Goal: Task Accomplishment & Management: Use online tool/utility

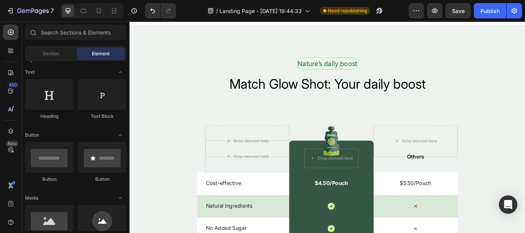
scroll to position [1889, 0]
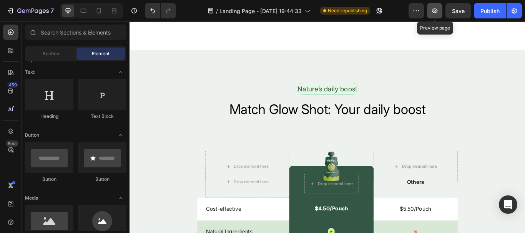
click at [434, 7] on icon "button" at bounding box center [435, 11] width 8 height 8
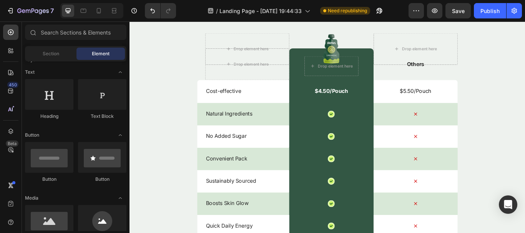
scroll to position [2051, 0]
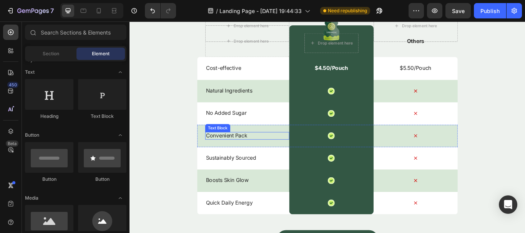
click at [249, 153] on p "Convenient Pack" at bounding box center [266, 155] width 96 height 8
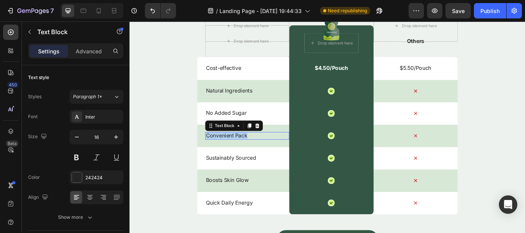
click at [249, 153] on p "Convenient Pack" at bounding box center [266, 155] width 96 height 8
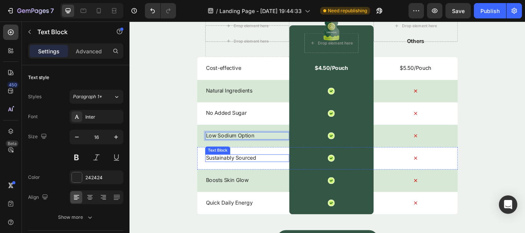
click at [254, 182] on p "Sustainably Sourced" at bounding box center [266, 181] width 96 height 8
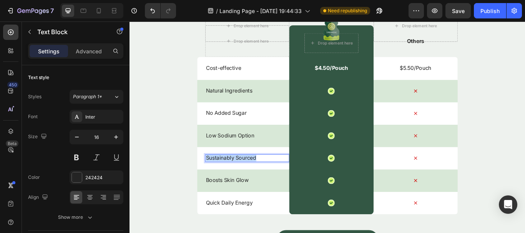
click at [254, 182] on p "Sustainably Sourced" at bounding box center [266, 181] width 96 height 8
drag, startPoint x: 254, startPoint y: 182, endPoint x: 233, endPoint y: 182, distance: 20.8
click at [233, 182] on p "Sustainably Sourced" at bounding box center [266, 181] width 96 height 8
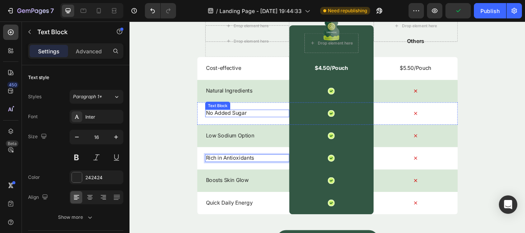
click at [244, 128] on p "No Added Sugar" at bounding box center [266, 129] width 96 height 8
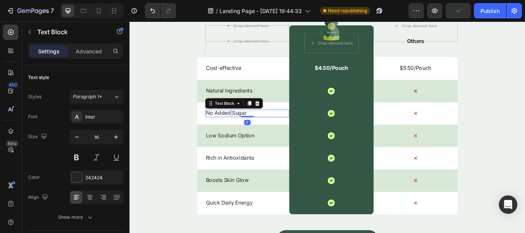
click at [244, 128] on p "No Added Sugar" at bounding box center [266, 129] width 96 height 8
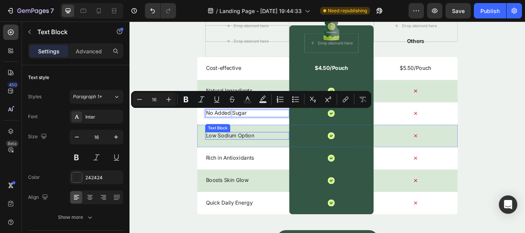
click at [244, 154] on p "Low Sodium Option" at bounding box center [266, 155] width 96 height 8
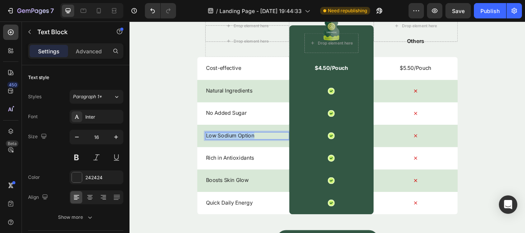
click at [244, 154] on p "Low Sodium Option" at bounding box center [266, 155] width 96 height 8
click at [253, 208] on p "Boosts Skin Glow" at bounding box center [266, 207] width 96 height 8
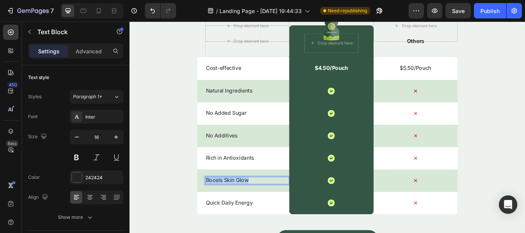
click at [253, 208] on p "Boosts Skin Glow" at bounding box center [266, 207] width 96 height 8
click at [243, 231] on p "Quick Daily Energy" at bounding box center [266, 233] width 96 height 8
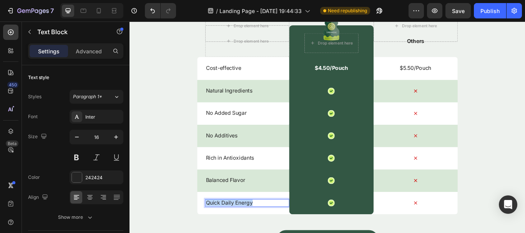
click at [243, 231] on p "Quick Daily Energy" at bounding box center [266, 233] width 96 height 8
click at [352, 77] on p "$4.50/Pouch" at bounding box center [364, 76] width 39 height 8
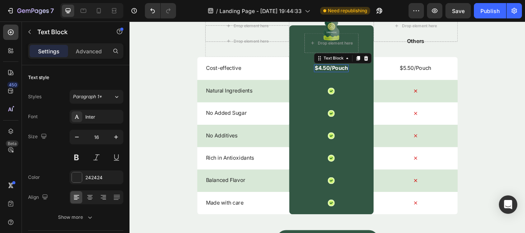
click at [352, 77] on p "$4.50/Pouch" at bounding box center [364, 76] width 39 height 8
click at [378, 76] on p "$4.50/Pouch" at bounding box center [364, 76] width 39 height 8
click at [379, 76] on p "$4.50/Pouch" at bounding box center [364, 76] width 39 height 8
click at [381, 76] on p "$4.50/Pouch" at bounding box center [364, 76] width 39 height 8
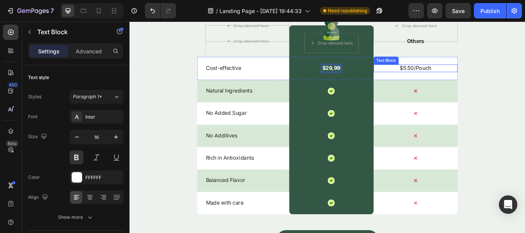
click at [460, 76] on p "$5.50/Pouch" at bounding box center [463, 76] width 96 height 8
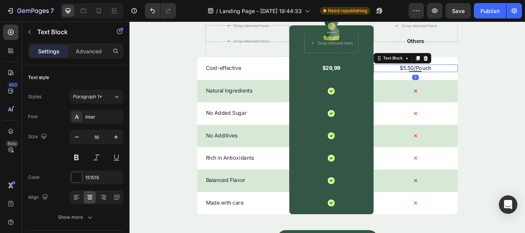
click at [479, 76] on p "$5.50/Pouch" at bounding box center [463, 76] width 96 height 8
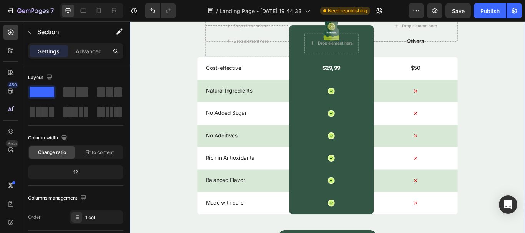
click at [525, 84] on div "Nature’s daily boost Text Block Row Match Glow Shot: Your daily boost Heading D…" at bounding box center [360, 127] width 461 height 397
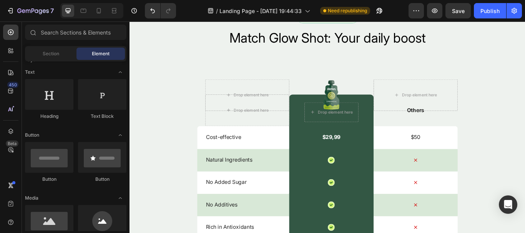
scroll to position [1957, 0]
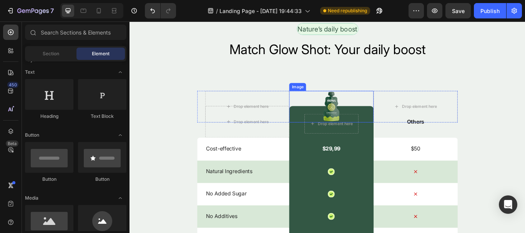
click at [363, 119] on img at bounding box center [364, 121] width 21 height 37
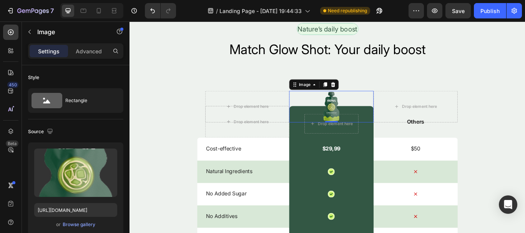
click at [366, 123] on img at bounding box center [364, 121] width 21 height 37
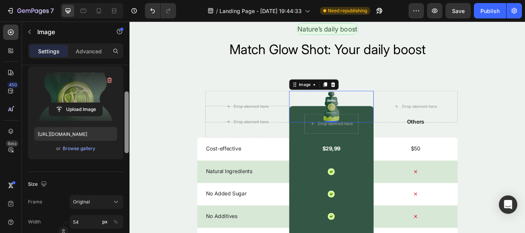
drag, startPoint x: 128, startPoint y: 93, endPoint x: 104, endPoint y: 116, distance: 32.9
click at [114, 119] on div "Style Rectangle Source Upload Image [URL][DOMAIN_NAME] or Browse gallery Size F…" at bounding box center [76, 160] width 108 height 190
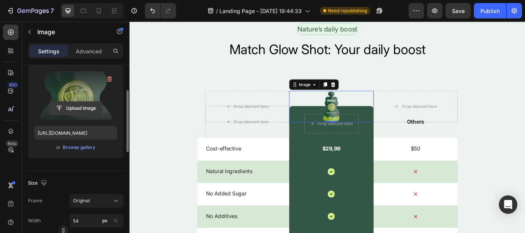
click at [89, 107] on input "file" at bounding box center [75, 108] width 53 height 13
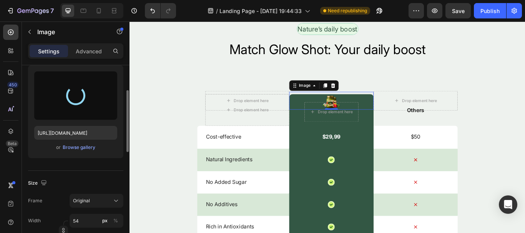
type input "[URL][DOMAIN_NAME]"
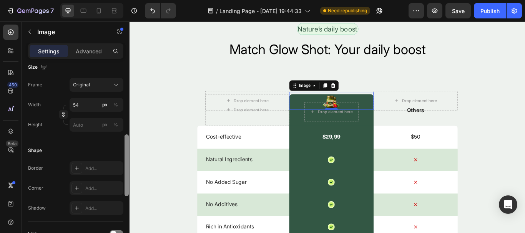
scroll to position [198, 0]
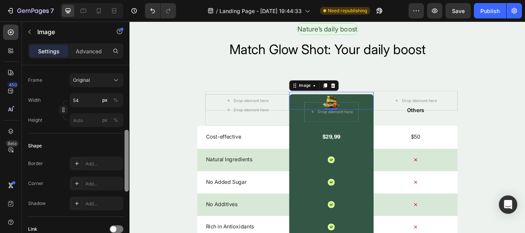
drag, startPoint x: 128, startPoint y: 95, endPoint x: 120, endPoint y: 135, distance: 40.3
click at [120, 135] on div "Style Rectangle Source Upload Image [URL][DOMAIN_NAME] or Browse gallery Size F…" at bounding box center [76, 160] width 108 height 190
click at [83, 98] on input "54" at bounding box center [97, 100] width 54 height 14
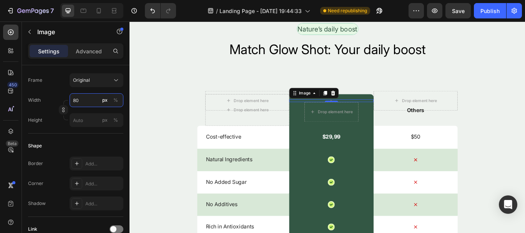
type input "8"
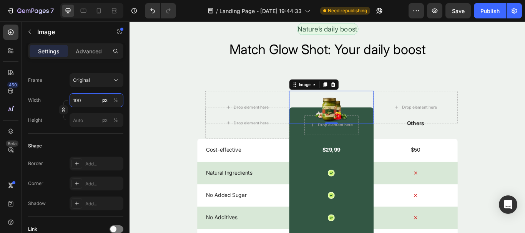
type input "100"
click at [70, 151] on div "Shape" at bounding box center [75, 146] width 95 height 12
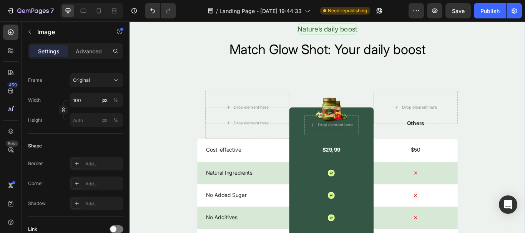
click at [149, 149] on div "Nature’s daily boost Text Block Row Match Glow Shot: Your daily boost Heading D…" at bounding box center [360, 222] width 461 height 398
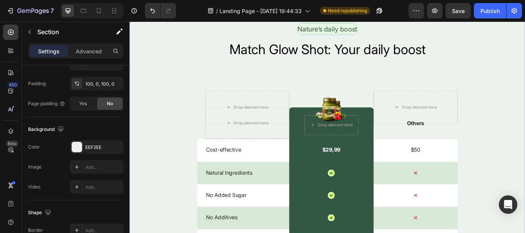
scroll to position [0, 0]
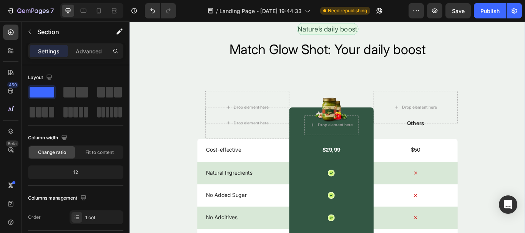
click at [525, 126] on div "Nature’s daily boost Text Block Row Match Glow Shot: Your daily boost Heading D…" at bounding box center [360, 222] width 461 height 398
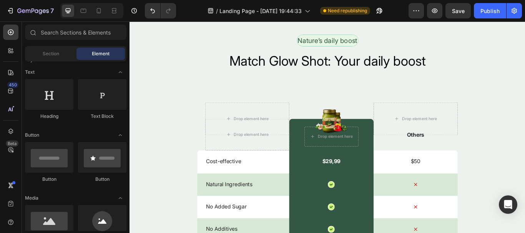
scroll to position [1896, 0]
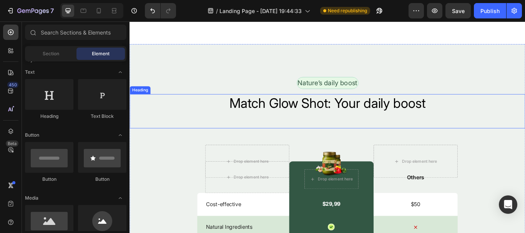
click at [367, 110] on h2 "Match Glow Shot: Your daily boost" at bounding box center [360, 117] width 461 height 22
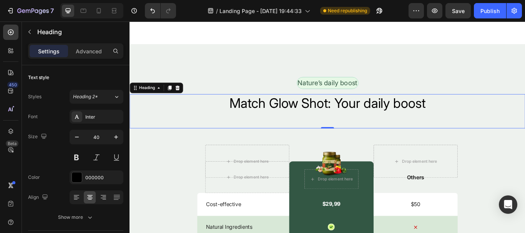
click at [329, 116] on h2 "Match Glow Shot: Your daily boost" at bounding box center [360, 117] width 461 height 22
click at [329, 116] on p "Match Glow Shot: Your daily boost" at bounding box center [360, 117] width 460 height 20
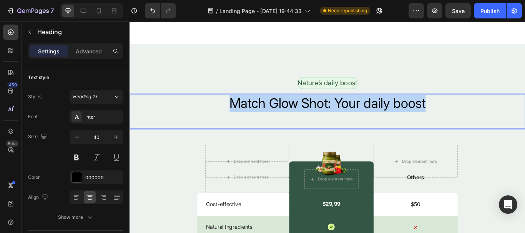
click at [329, 116] on p "Match Glow Shot: Your daily boost" at bounding box center [360, 117] width 460 height 20
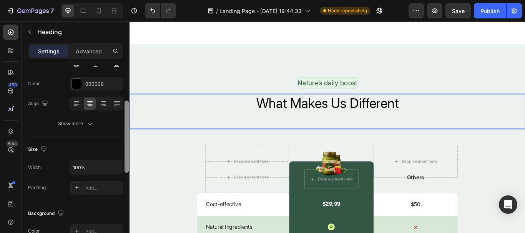
drag, startPoint x: 126, startPoint y: 105, endPoint x: 112, endPoint y: 140, distance: 37.6
click at [112, 140] on div "Text style Styles Heading 2* Font Inter Size 40 Color 000000 Align Show more Si…" at bounding box center [76, 160] width 108 height 190
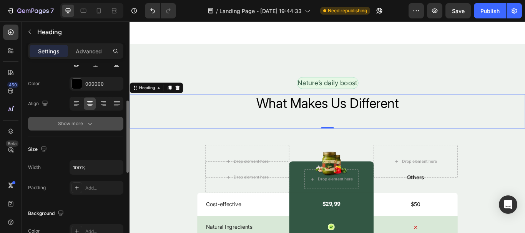
click at [91, 123] on icon "button" at bounding box center [90, 124] width 8 height 8
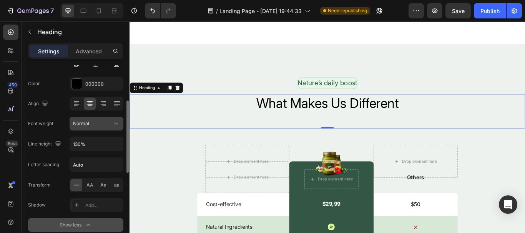
click at [111, 122] on div "Normal" at bounding box center [92, 123] width 39 height 7
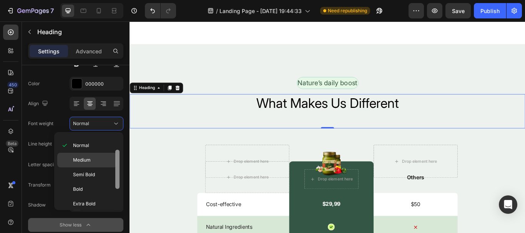
scroll to position [43, 0]
drag, startPoint x: 116, startPoint y: 141, endPoint x: 114, endPoint y: 165, distance: 23.2
click at [115, 165] on div at bounding box center [118, 164] width 6 height 72
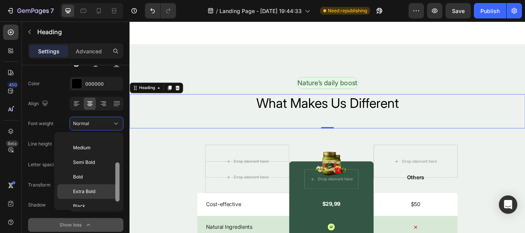
scroll to position [60, 0]
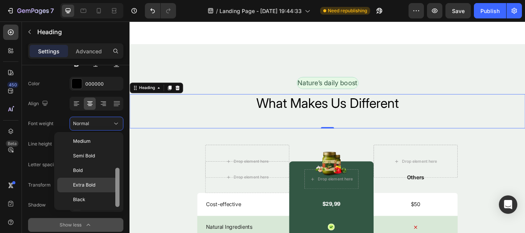
drag, startPoint x: 115, startPoint y: 170, endPoint x: 105, endPoint y: 181, distance: 15.0
click at [106, 182] on div "Thin Extra Light Light Normal Medium Semi Bold Bold Extra Bold Black" at bounding box center [88, 171] width 63 height 72
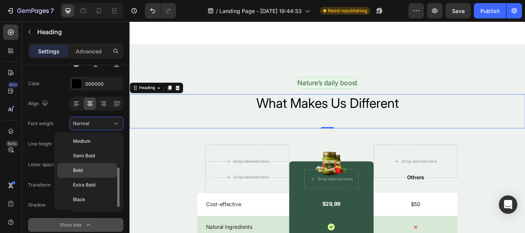
click at [87, 170] on p "Bold" at bounding box center [93, 170] width 41 height 7
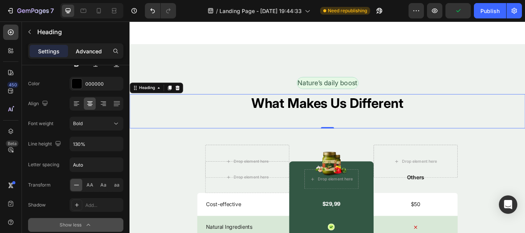
click at [88, 48] on p "Advanced" at bounding box center [89, 51] width 26 height 8
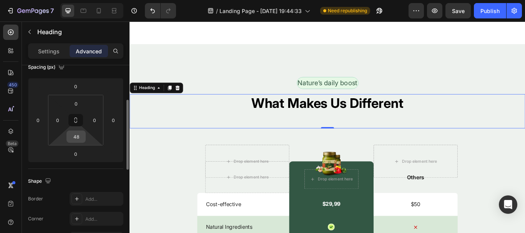
click at [80, 136] on input "48" at bounding box center [75, 137] width 15 height 12
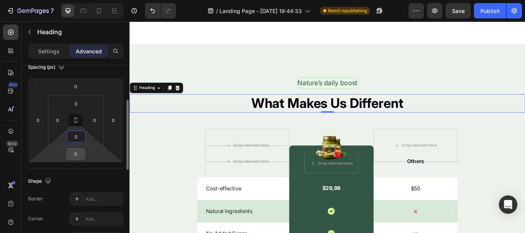
type input "0"
click at [75, 153] on input "0" at bounding box center [75, 154] width 15 height 12
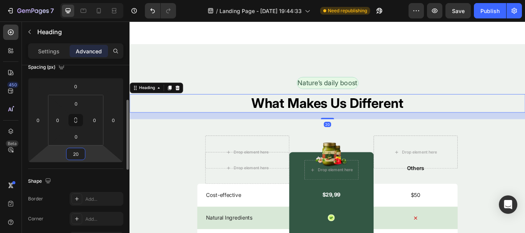
type input "20"
click at [87, 75] on div "Spacing (px) 0 0 20 0 0 0 0 0" at bounding box center [75, 112] width 95 height 114
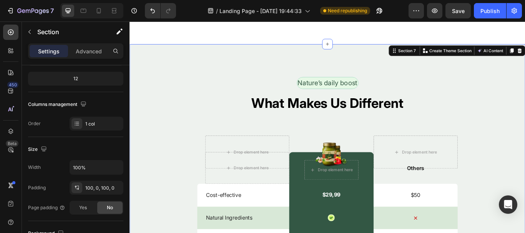
scroll to position [0, 0]
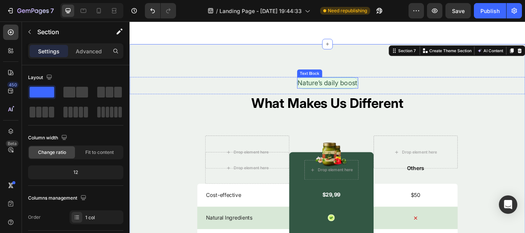
click at [344, 93] on p "Nature’s daily boost" at bounding box center [361, 94] width 70 height 12
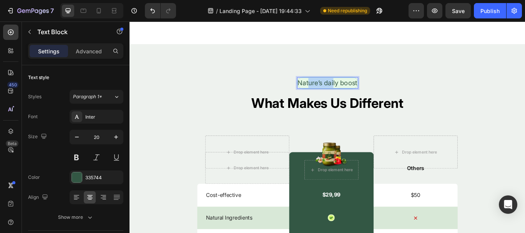
click at [344, 93] on p "Nature’s daily boost" at bounding box center [361, 94] width 70 height 12
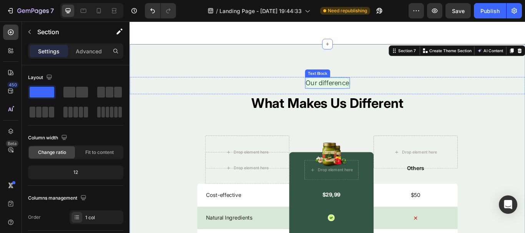
click at [368, 89] on p "Our difference" at bounding box center [360, 94] width 51 height 12
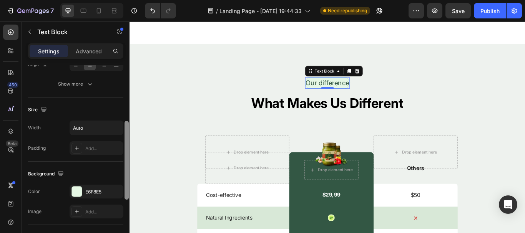
scroll to position [143, 0]
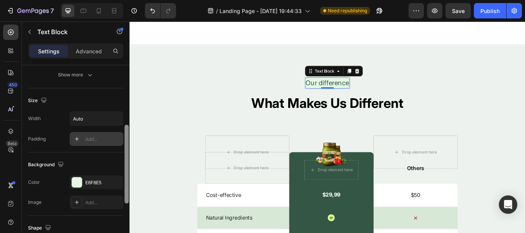
drag, startPoint x: 128, startPoint y: 80, endPoint x: 102, endPoint y: 140, distance: 65.1
click at [126, 140] on div at bounding box center [127, 164] width 4 height 79
click at [101, 140] on div "Add..." at bounding box center [103, 139] width 36 height 7
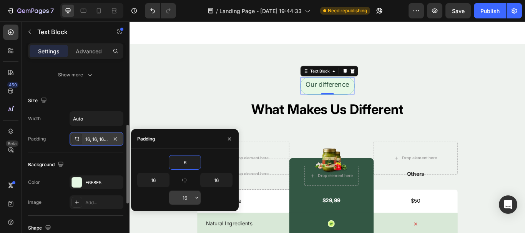
type input "6"
click at [185, 201] on input "16" at bounding box center [185, 198] width 32 height 14
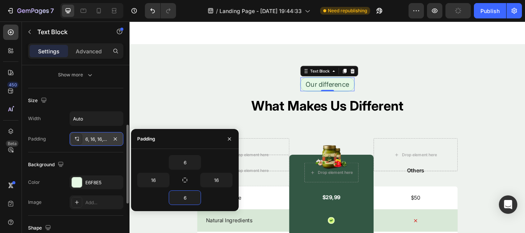
type input "6"
click at [162, 160] on div "6" at bounding box center [184, 162] width 95 height 15
click at [226, 142] on button "button" at bounding box center [229, 139] width 12 height 12
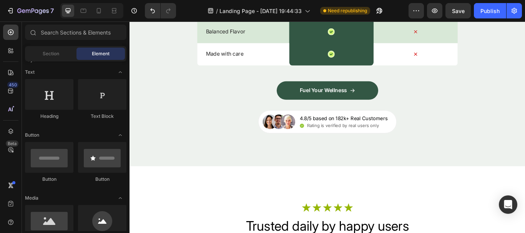
scroll to position [2238, 0]
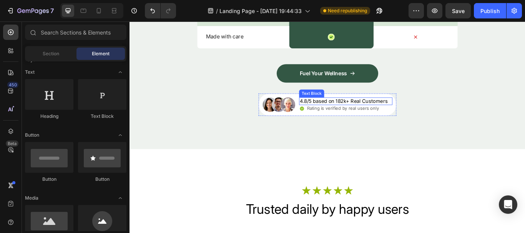
click at [376, 114] on p "4.8/5 based on 182k+ Real Customers" at bounding box center [379, 115] width 103 height 8
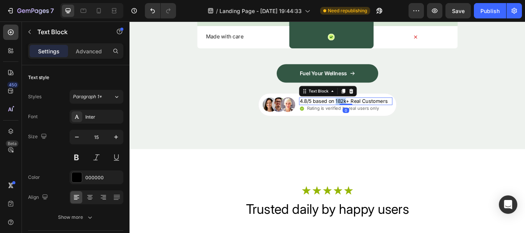
click at [376, 114] on p "4.8/5 based on 182k+ Real Customers" at bounding box center [379, 115] width 103 height 8
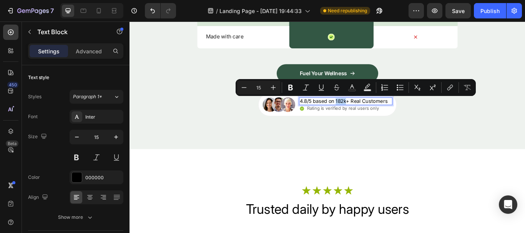
click at [377, 115] on p "4.8/5 based on 182k+ Real Customers" at bounding box center [379, 115] width 103 height 8
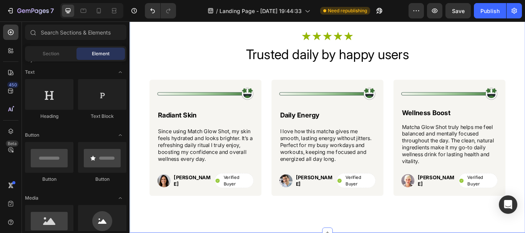
scroll to position [2355, 0]
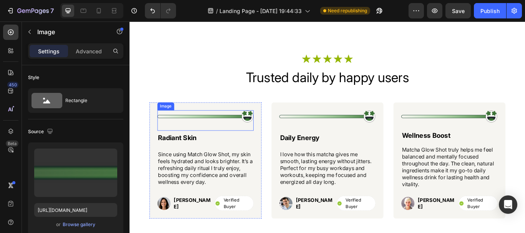
click at [233, 133] on img at bounding box center [218, 132] width 112 height 15
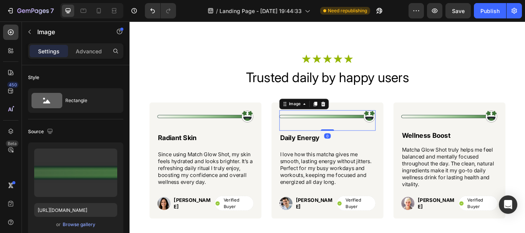
click at [354, 128] on img at bounding box center [360, 132] width 112 height 15
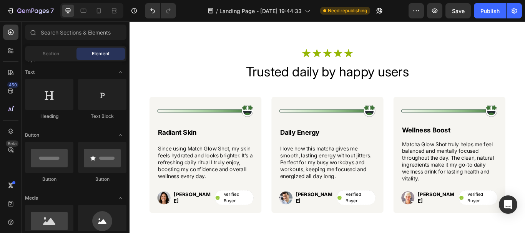
scroll to position [2381, 0]
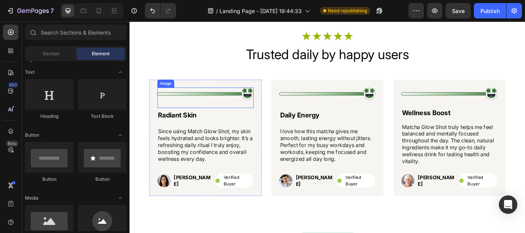
click at [250, 109] on img at bounding box center [218, 106] width 112 height 15
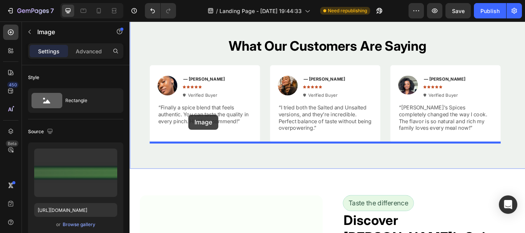
scroll to position [1397, 0]
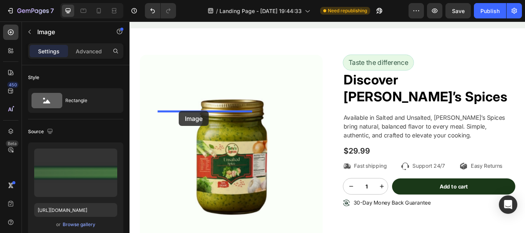
drag, startPoint x: 179, startPoint y: 92, endPoint x: 187, endPoint y: 127, distance: 35.4
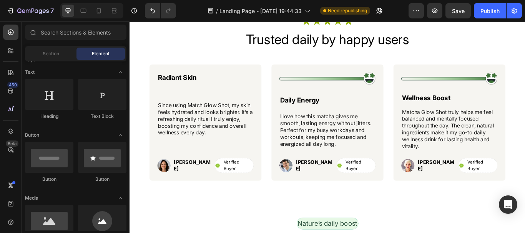
scroll to position [2433, 0]
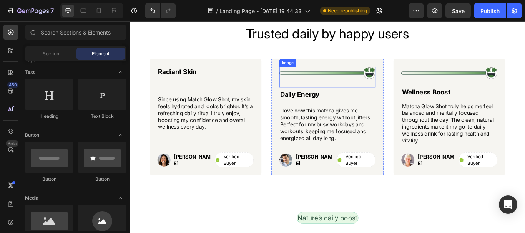
click at [385, 78] on img at bounding box center [360, 82] width 112 height 15
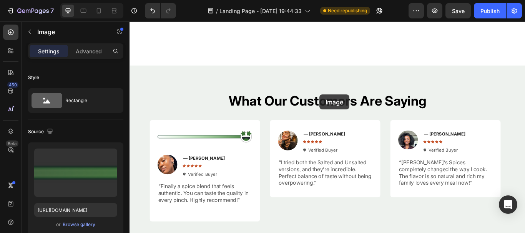
scroll to position [1364, 0]
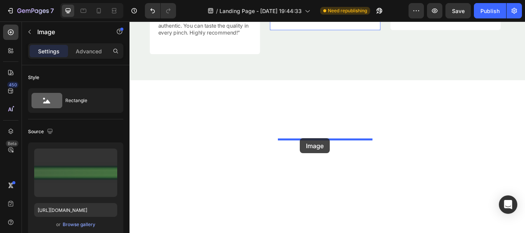
drag, startPoint x: 319, startPoint y: 66, endPoint x: 328, endPoint y: 158, distance: 92.4
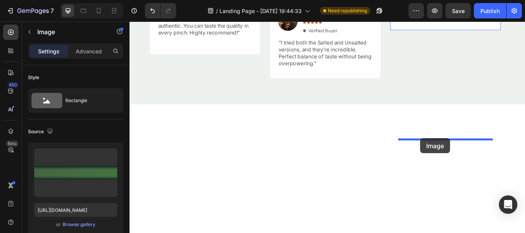
drag, startPoint x: 325, startPoint y: 178, endPoint x: 469, endPoint y: 158, distance: 144.7
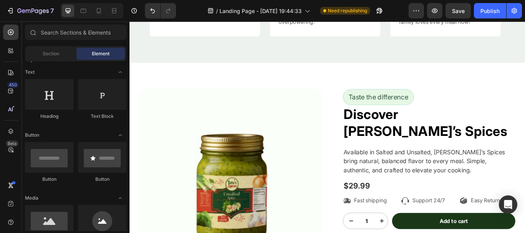
scroll to position [1418, 0]
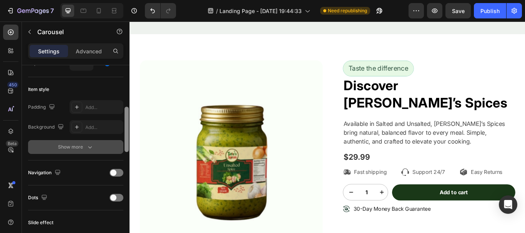
scroll to position [193, 0]
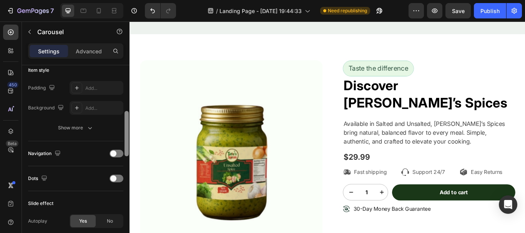
drag, startPoint x: 126, startPoint y: 96, endPoint x: 77, endPoint y: 136, distance: 63.1
click at [77, 136] on div "Items per slide 3 columns Display Sneak peek Add... Item management Order 5 ite…" at bounding box center [76, 160] width 108 height 190
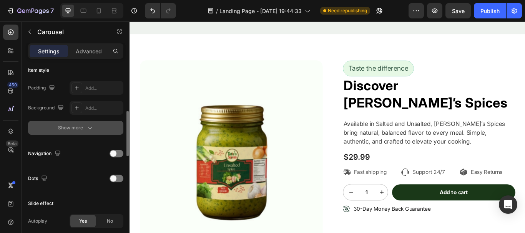
click at [86, 129] on icon "button" at bounding box center [90, 128] width 8 height 8
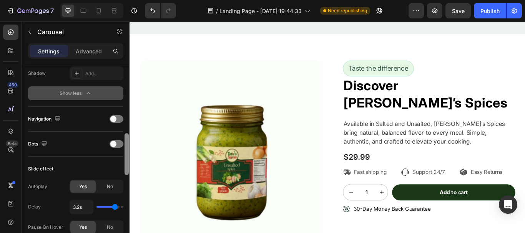
scroll to position [291, 0]
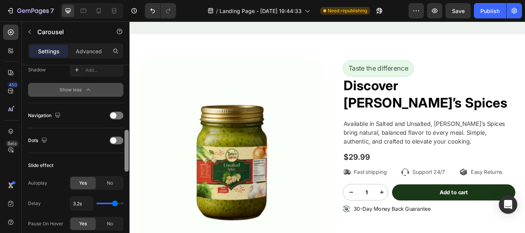
drag, startPoint x: 126, startPoint y: 134, endPoint x: 116, endPoint y: 151, distance: 19.8
click at [116, 151] on div "Items per slide 3 columns Display Sneak peek Add... Item management Order 5 ite…" at bounding box center [76, 160] width 108 height 190
click at [113, 137] on div at bounding box center [117, 141] width 14 height 8
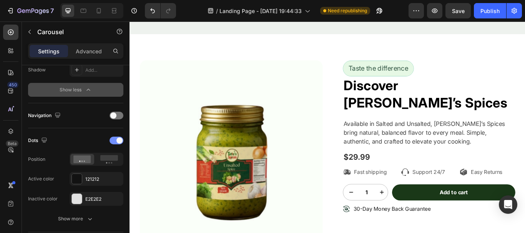
click at [113, 137] on div at bounding box center [117, 141] width 14 height 8
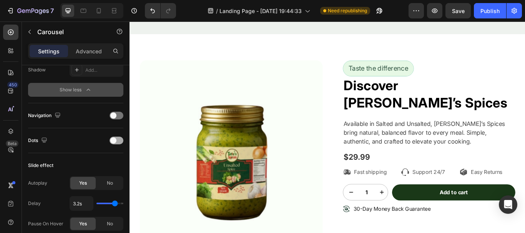
click at [117, 140] on div at bounding box center [117, 141] width 14 height 8
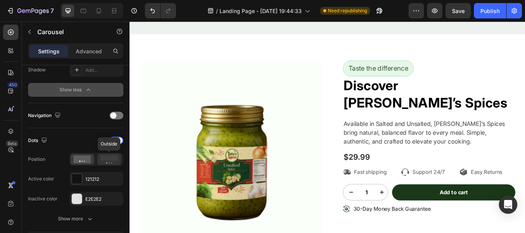
click at [111, 156] on rect at bounding box center [109, 158] width 18 height 6
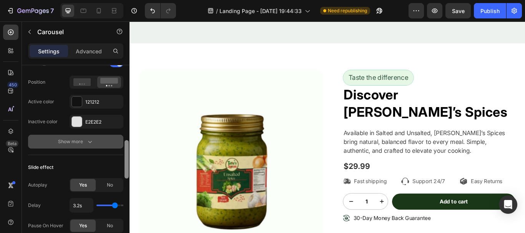
drag, startPoint x: 126, startPoint y: 145, endPoint x: 108, endPoint y: 156, distance: 21.2
click at [108, 157] on div "Items per slide 3 columns Display Sneak peek Add... Item management Order 5 ite…" at bounding box center [76, 160] width 108 height 190
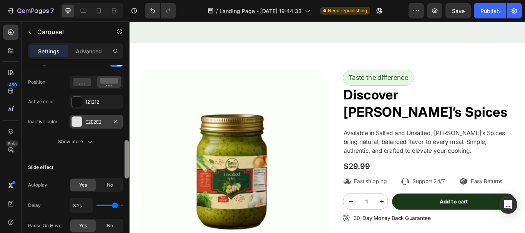
scroll to position [347, 0]
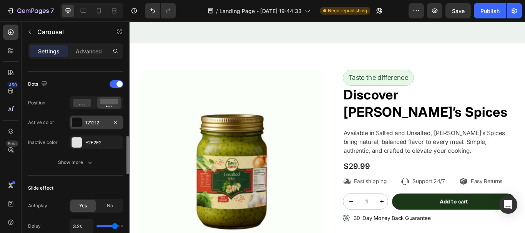
click at [75, 119] on div at bounding box center [77, 123] width 10 height 10
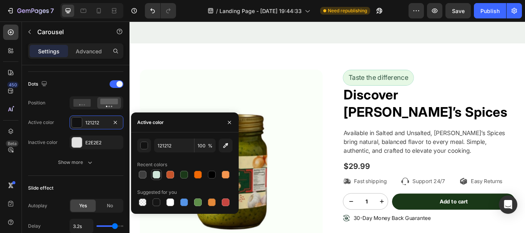
click at [153, 171] on div at bounding box center [156, 174] width 9 height 9
click at [183, 173] on div at bounding box center [184, 175] width 8 height 8
type input "1A3818"
click at [78, 143] on div at bounding box center [77, 143] width 10 height 10
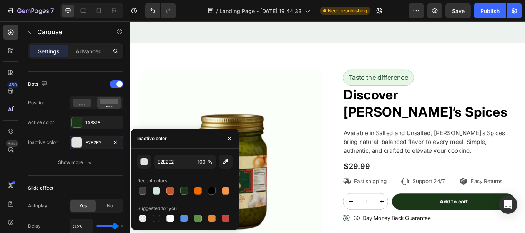
drag, startPoint x: 156, startPoint y: 190, endPoint x: 146, endPoint y: 153, distance: 38.2
click at [155, 189] on div at bounding box center [157, 191] width 8 height 8
click at [145, 160] on div "button" at bounding box center [145, 162] width 8 height 8
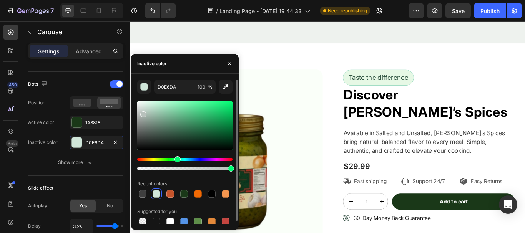
drag, startPoint x: 147, startPoint y: 106, endPoint x: 143, endPoint y: 113, distance: 7.8
click at [143, 113] on div at bounding box center [143, 114] width 6 height 6
type input "B8C1BC"
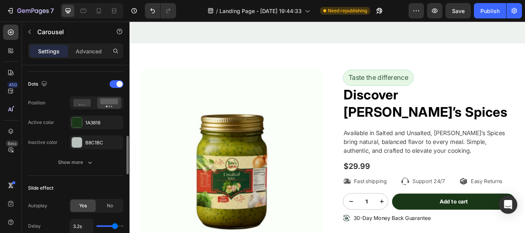
click at [94, 83] on div "Dots" at bounding box center [75, 84] width 95 height 12
click at [95, 155] on div "Dots Position Active color 1A3818 Inactive color B8C1BC Show more" at bounding box center [75, 123] width 95 height 91
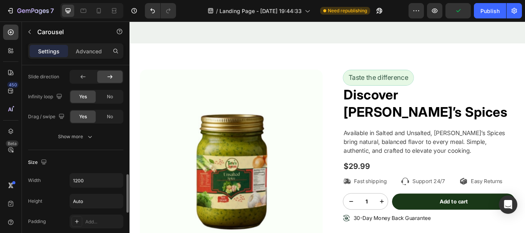
drag, startPoint x: 129, startPoint y: 152, endPoint x: 115, endPoint y: 164, distance: 18.0
click at [117, 165] on div "Items per slide 3 columns Display Sneak peek Add... Item management Order 5 ite…" at bounding box center [76, 160] width 108 height 190
click at [50, 52] on p "Settings" at bounding box center [49, 51] width 22 height 8
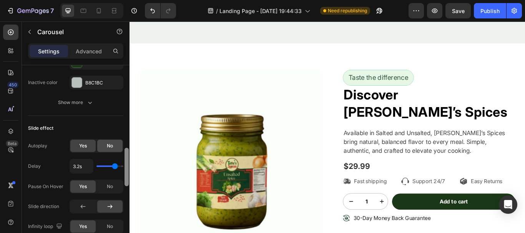
drag, startPoint x: 128, startPoint y: 179, endPoint x: 119, endPoint y: 149, distance: 31.3
click at [122, 151] on div "Items per slide 3 columns Display Sneak peek Add... Item management Order 5 ite…" at bounding box center [76, 160] width 108 height 190
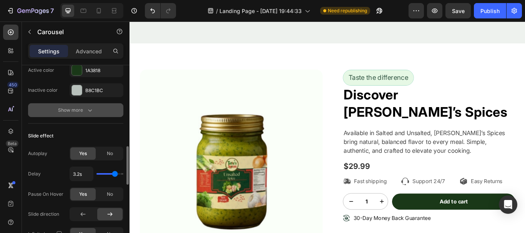
click at [89, 108] on icon "button" at bounding box center [90, 110] width 8 height 8
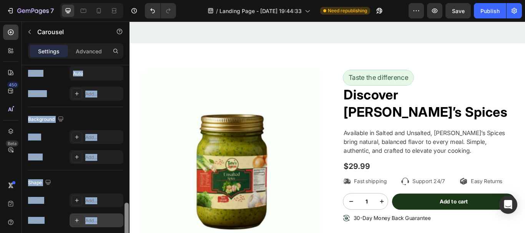
scroll to position [729, 0]
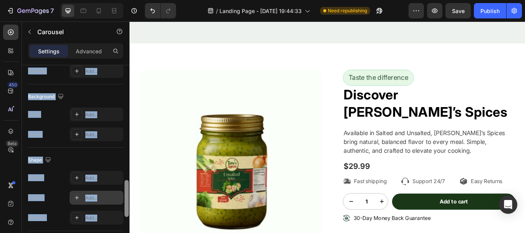
drag, startPoint x: 125, startPoint y: 153, endPoint x: 111, endPoint y: 203, distance: 51.2
click at [115, 221] on div "Items per slide 3 columns Display Sneak peek Add... Item management Order 5 ite…" at bounding box center [76, 160] width 108 height 190
click at [98, 90] on div "Background Color Add... Image Add..." at bounding box center [75, 116] width 95 height 63
click at [113, 152] on div "Shape Border Add... Corner Add... Shadow Add..." at bounding box center [75, 189] width 95 height 83
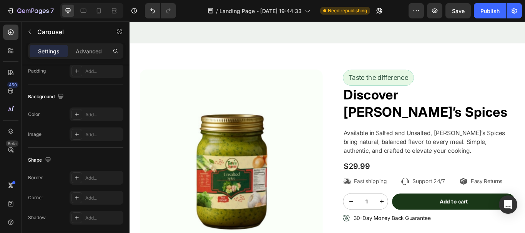
scroll to position [539, 0]
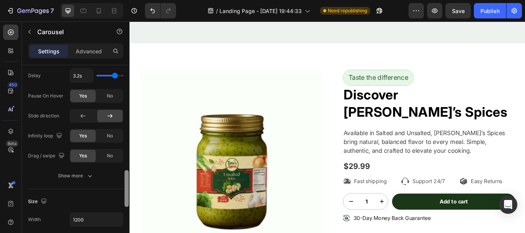
drag, startPoint x: 128, startPoint y: 186, endPoint x: 125, endPoint y: 157, distance: 29.0
click at [125, 157] on div at bounding box center [127, 160] width 6 height 190
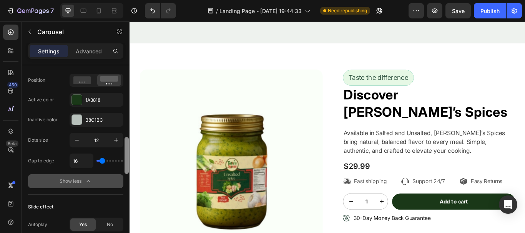
drag, startPoint x: 126, startPoint y: 172, endPoint x: 116, endPoint y: 141, distance: 32.3
click at [116, 141] on div "Items per slide 3 columns Display Sneak peek Add... Item management Order 5 ite…" at bounding box center [76, 160] width 108 height 190
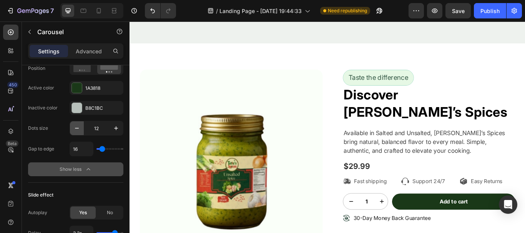
click at [74, 130] on icon "button" at bounding box center [77, 129] width 8 height 8
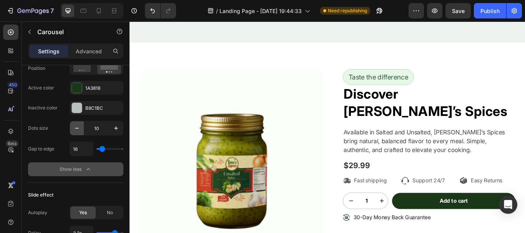
click at [74, 130] on icon "button" at bounding box center [77, 129] width 8 height 8
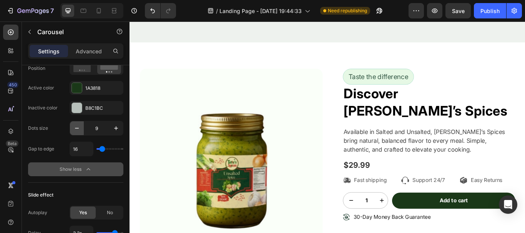
click at [74, 130] on icon "button" at bounding box center [77, 129] width 8 height 8
type input "8"
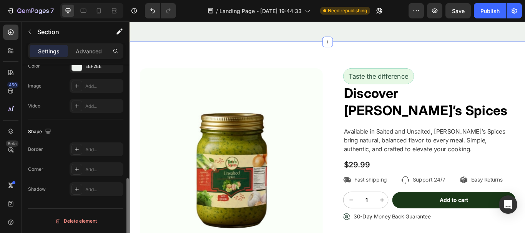
scroll to position [0, 0]
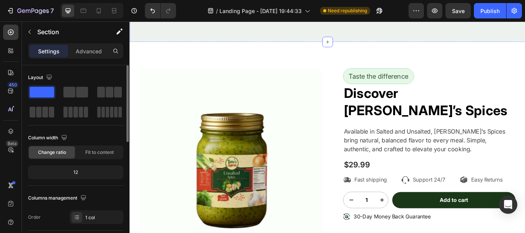
click at [352, 15] on button "Dot" at bounding box center [353, 13] width 3 height 3
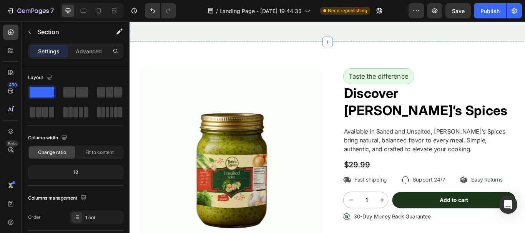
click at [359, 15] on button "Dot" at bounding box center [360, 13] width 3 height 3
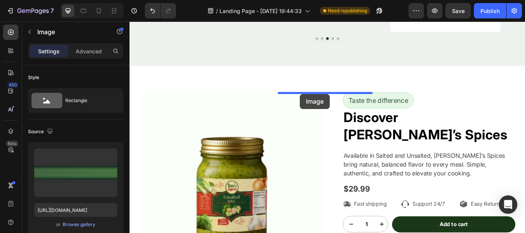
drag, startPoint x: 462, startPoint y: 126, endPoint x: 328, endPoint y: 106, distance: 134.8
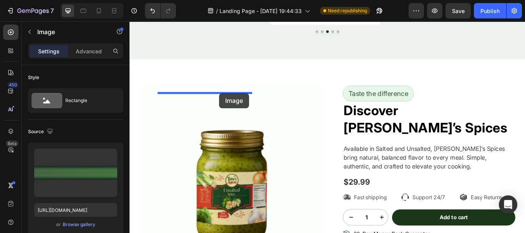
drag, startPoint x: 323, startPoint y: 123, endPoint x: 234, endPoint y: 105, distance: 91.0
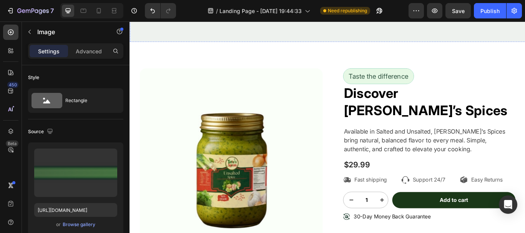
click at [352, 15] on button "Dot" at bounding box center [353, 13] width 3 height 3
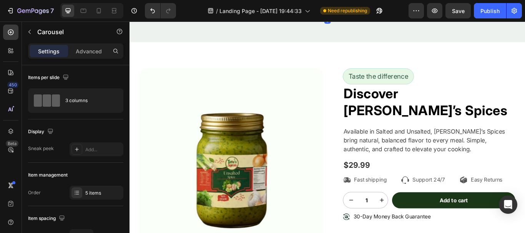
click at [346, 15] on button "Dot" at bounding box center [347, 13] width 3 height 3
click at [365, 15] on button "Dot" at bounding box center [366, 13] width 3 height 3
click at [371, 15] on button "Dot" at bounding box center [372, 13] width 3 height 3
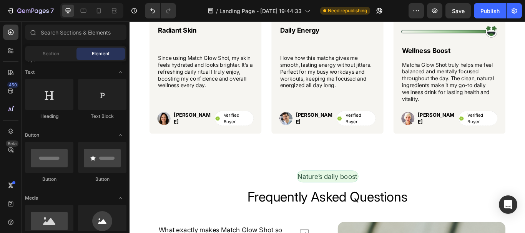
scroll to position [2471, 0]
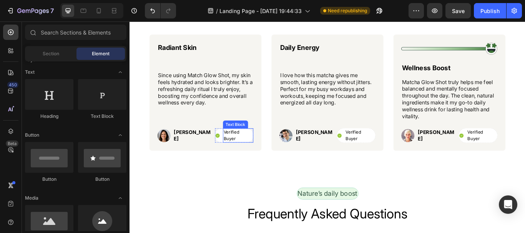
click at [260, 157] on p "Verified Buyer" at bounding box center [256, 154] width 34 height 15
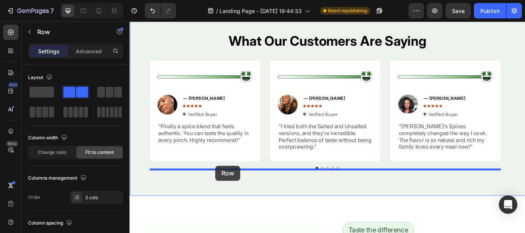
scroll to position [1450, 0]
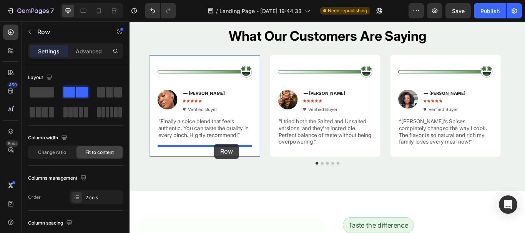
drag, startPoint x: 236, startPoint y: 142, endPoint x: 228, endPoint y: 165, distance: 23.9
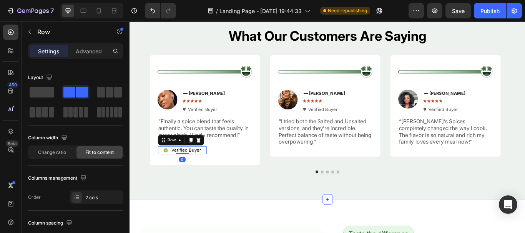
click at [209, 213] on div "What Our Customers Are Saying Heading Image Image — [PERSON_NAME] Text Block Ic…" at bounding box center [360, 113] width 461 height 232
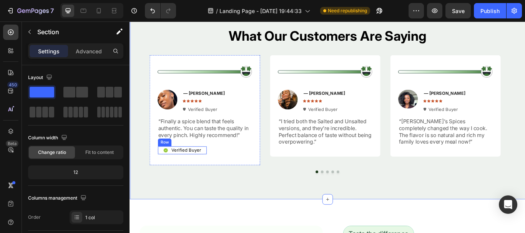
click at [216, 174] on div "Icon Verified Buyer Text Block Row" at bounding box center [191, 172] width 58 height 10
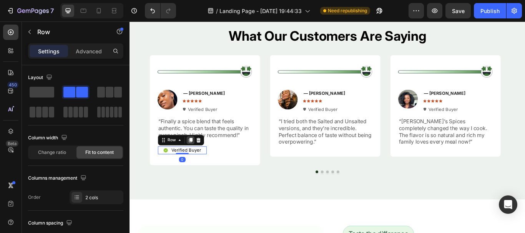
click at [200, 160] on icon at bounding box center [200, 160] width 4 height 5
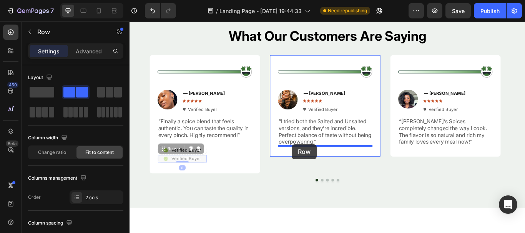
drag, startPoint x: 184, startPoint y: 174, endPoint x: 319, endPoint y: 165, distance: 134.8
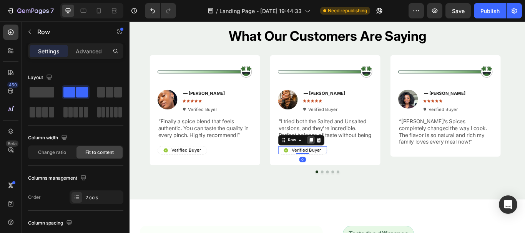
click at [339, 163] on div at bounding box center [340, 160] width 9 height 9
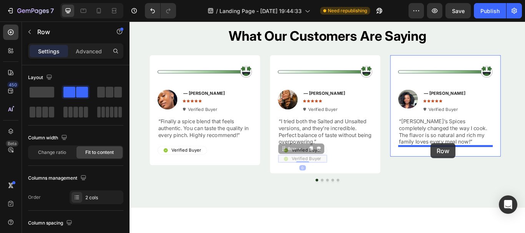
drag, startPoint x: 316, startPoint y: 169, endPoint x: 480, endPoint y: 164, distance: 164.6
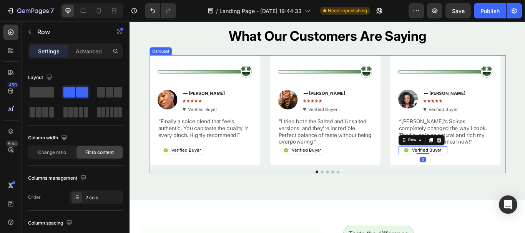
click at [352, 196] on button "Dot" at bounding box center [353, 197] width 3 height 3
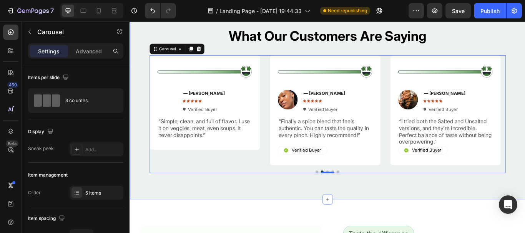
click at [363, 217] on div "What Our Customers Are Saying Heading Image Image — [PERSON_NAME] Text Block Ic…" at bounding box center [360, 113] width 461 height 232
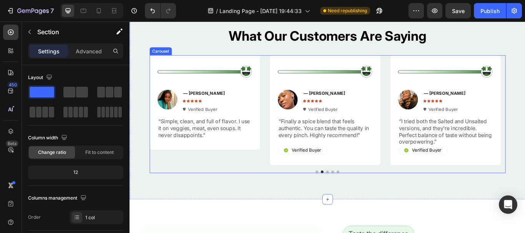
click at [359, 198] on button "Dot" at bounding box center [360, 197] width 3 height 3
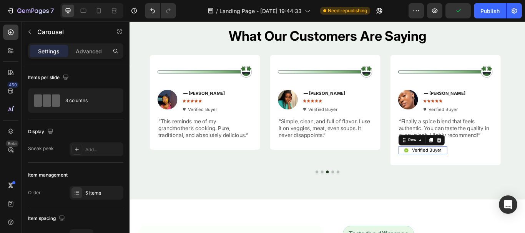
click at [498, 169] on div "Icon Verified Buyer Text Block Row 0" at bounding box center [471, 172] width 58 height 10
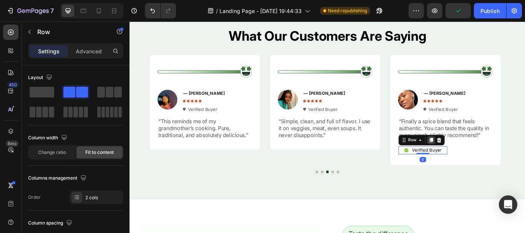
click at [480, 159] on icon at bounding box center [481, 160] width 4 height 5
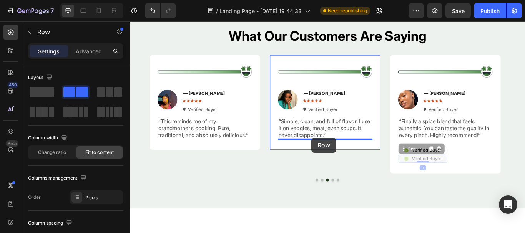
drag, startPoint x: 457, startPoint y: 169, endPoint x: 341, endPoint y: 157, distance: 115.9
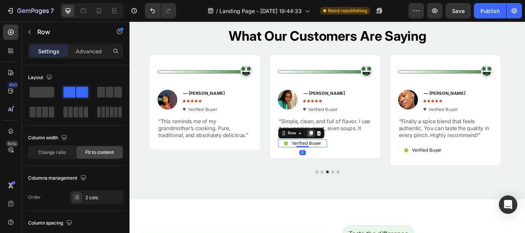
click at [342, 151] on icon at bounding box center [341, 152] width 4 height 5
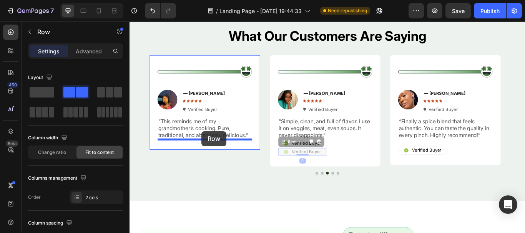
drag, startPoint x: 311, startPoint y: 160, endPoint x: 213, endPoint y: 150, distance: 98.5
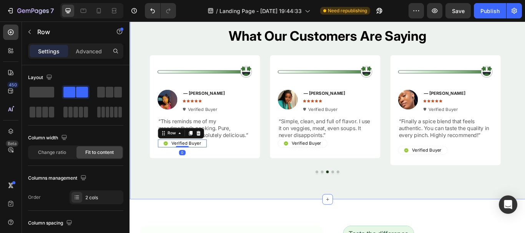
click at [261, 213] on div "What Our Customers Are Saying Heading Image Image — [PERSON_NAME] Text Block Ic…" at bounding box center [360, 113] width 461 height 232
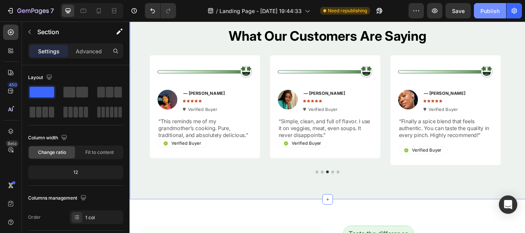
click at [487, 10] on div "Publish" at bounding box center [489, 11] width 19 height 8
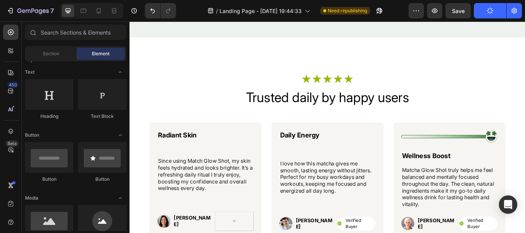
scroll to position [2365, 0]
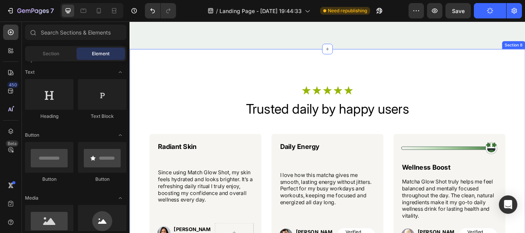
click at [508, 68] on div "Icon Icon Icon Icon Icon Icon List Row Trusted daily by happy users Heading Rad…" at bounding box center [360, 193] width 461 height 278
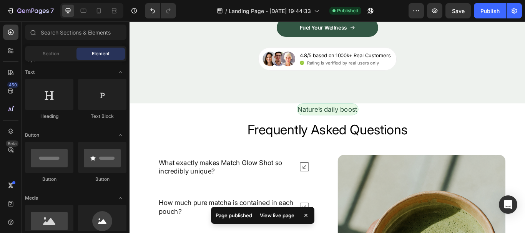
scroll to position [2291, 0]
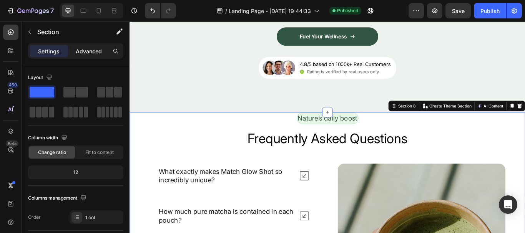
click at [92, 51] on p "Advanced" at bounding box center [89, 51] width 26 height 8
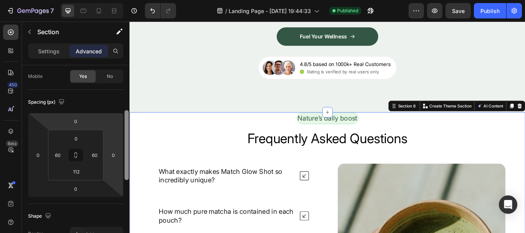
scroll to position [78, 0]
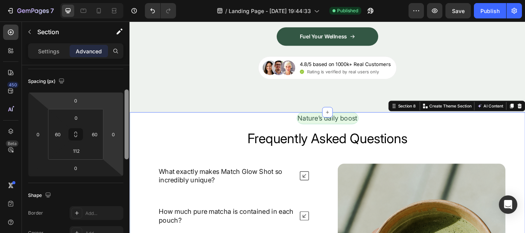
drag, startPoint x: 118, startPoint y: 99, endPoint x: 106, endPoint y: 108, distance: 15.6
click at [106, 111] on div "Display on Desktop Yes No Tablet Yes No Mobile Yes No Spacing (px) 0 0 0 0 0 60…" at bounding box center [76, 160] width 108 height 190
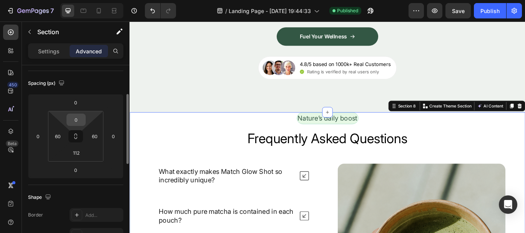
click at [78, 121] on input "0" at bounding box center [75, 120] width 15 height 12
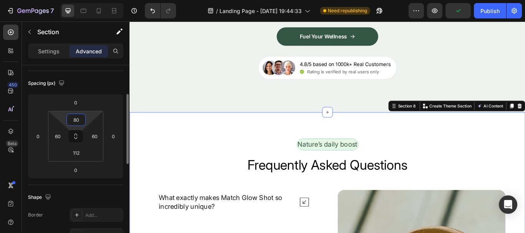
type input "80"
click at [90, 79] on div "Spacing (px)" at bounding box center [75, 83] width 95 height 12
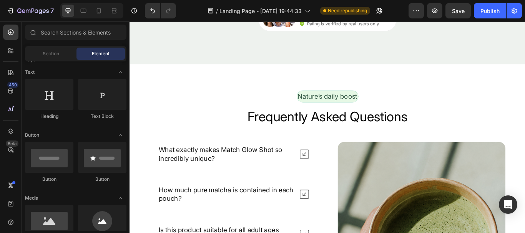
scroll to position [2366, 0]
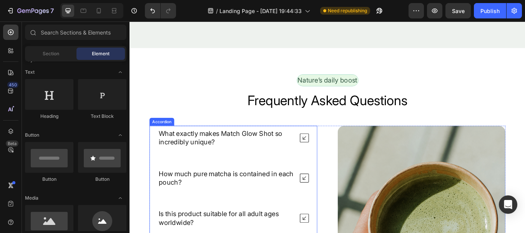
click at [252, 155] on p "What exactly makes Match Glow Shot so incredibly unique?" at bounding box center [241, 158] width 157 height 20
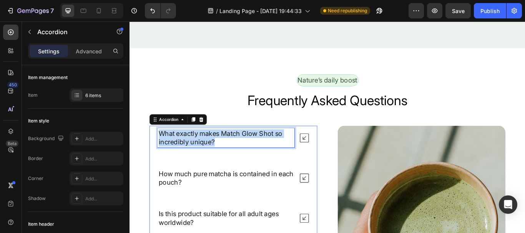
click at [252, 155] on p "What exactly makes Match Glow Shot so incredibly unique?" at bounding box center [241, 158] width 157 height 20
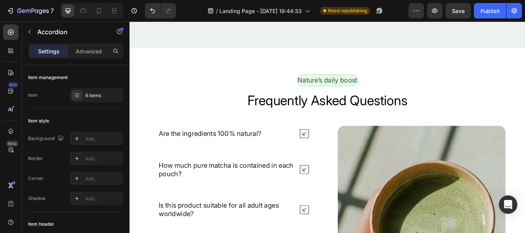
click at [332, 153] on icon at bounding box center [333, 152] width 11 height 11
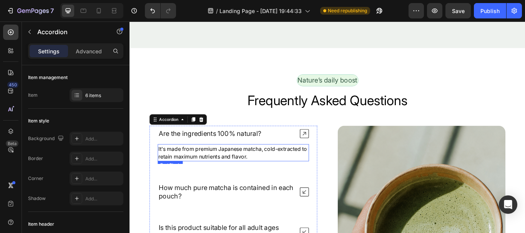
click at [265, 178] on p "It's made from premium Japanese matcha, cold-extracted to retain maximum nutrie…" at bounding box center [250, 175] width 175 height 18
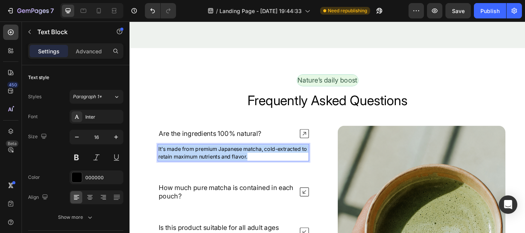
click at [265, 178] on p "It's made from premium Japanese matcha, cold-extracted to retain maximum nutrie…" at bounding box center [250, 175] width 175 height 18
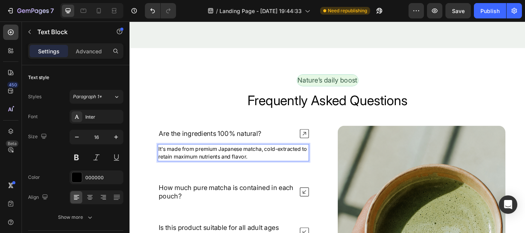
drag, startPoint x: 265, startPoint y: 178, endPoint x: 253, endPoint y: 176, distance: 12.0
click at [253, 176] on p "It's made from premium Japanese matcha, cold-extracted to retain maximum nutrie…" at bounding box center [250, 175] width 175 height 18
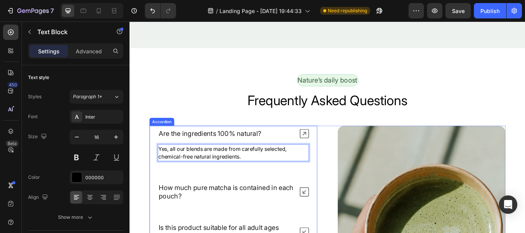
click at [243, 213] on p "How much pure matcha is contained in each pouch?" at bounding box center [241, 221] width 157 height 20
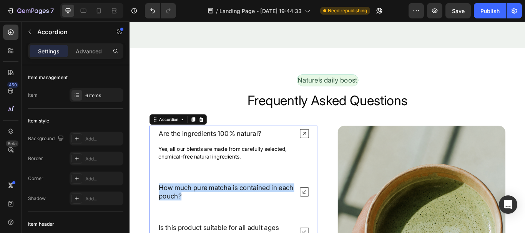
click at [243, 213] on p "How much pure matcha is contained in each pouch?" at bounding box center [241, 221] width 157 height 20
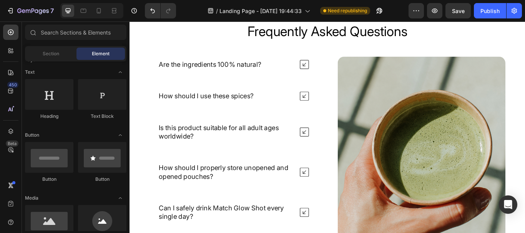
scroll to position [2483, 0]
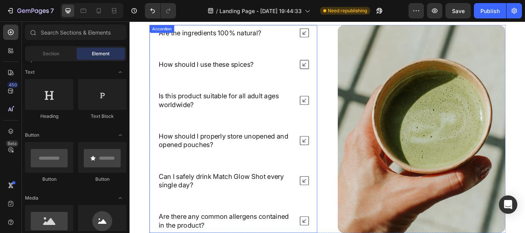
click at [328, 73] on icon at bounding box center [333, 71] width 11 height 11
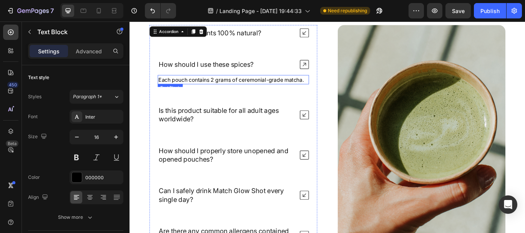
click at [254, 89] on p "Each pouch contains 2 grams of ceremonial-grade matcha." at bounding box center [250, 89] width 175 height 9
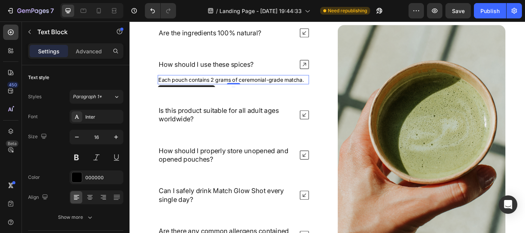
click at [254, 89] on p "Each pouch contains 2 grams of ceremonial-grade matcha." at bounding box center [250, 89] width 175 height 9
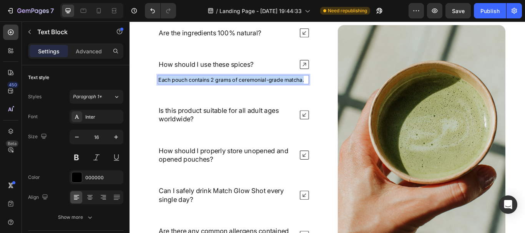
click at [254, 89] on p "Each pouch contains 2 grams of ceremonial-grade matcha." at bounding box center [250, 89] width 175 height 9
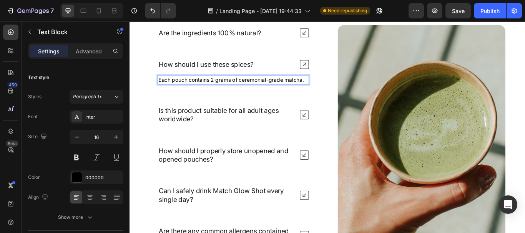
drag, startPoint x: 254, startPoint y: 89, endPoint x: 238, endPoint y: 86, distance: 16.5
click at [238, 86] on p "Each pouch contains 2 grams of ceremonial-grade matcha." at bounding box center [250, 89] width 175 height 9
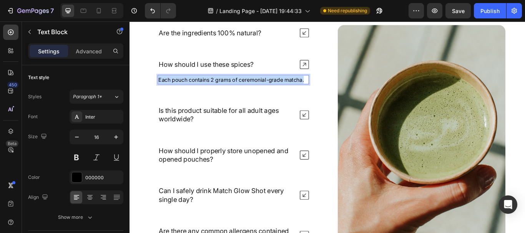
click at [238, 86] on p "Each pouch contains 2 grams of ceremonial-grade matcha." at bounding box center [250, 89] width 175 height 9
